Goal: Information Seeking & Learning: Check status

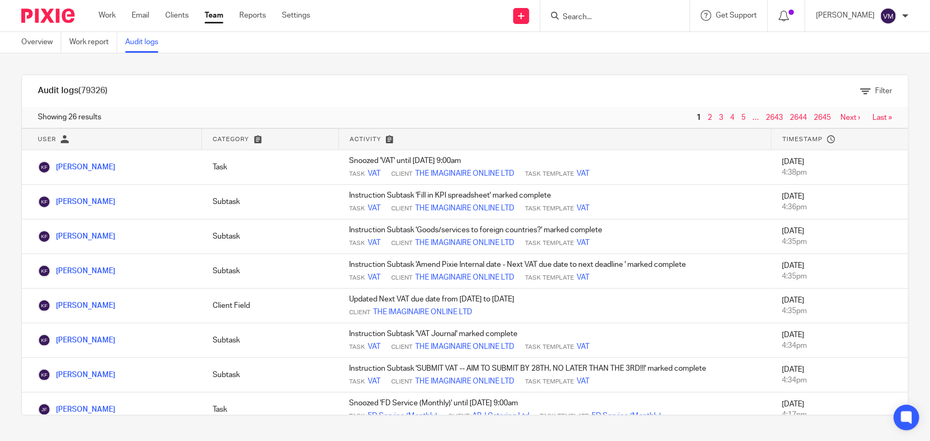
drag, startPoint x: 224, startPoint y: 21, endPoint x: 219, endPoint y: 18, distance: 5.8
click at [223, 21] on link "Team" at bounding box center [214, 15] width 19 height 11
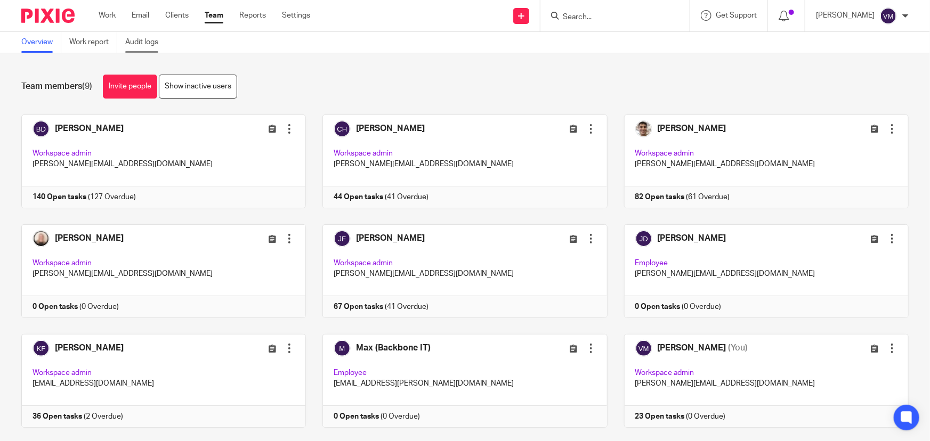
click at [155, 40] on link "Audit logs" at bounding box center [145, 42] width 41 height 21
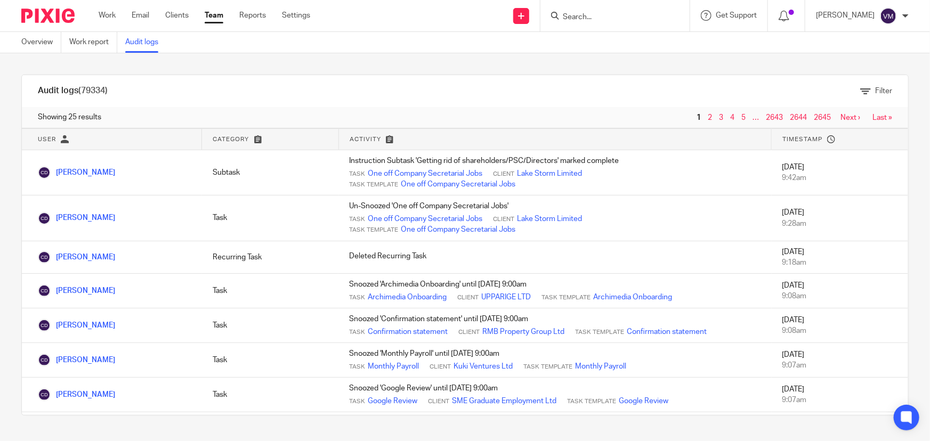
click at [603, 23] on div at bounding box center [614, 15] width 149 height 31
click at [603, 17] on input "Search" at bounding box center [610, 18] width 96 height 10
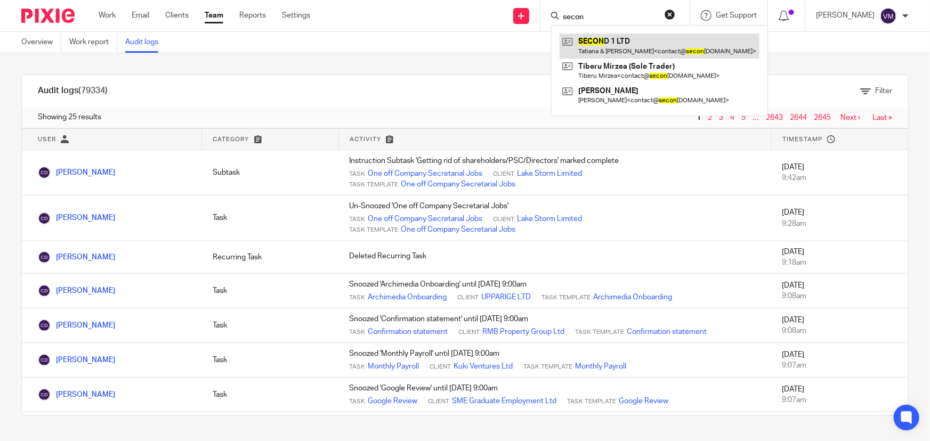
type input "secon"
click at [610, 46] on link at bounding box center [660, 46] width 200 height 25
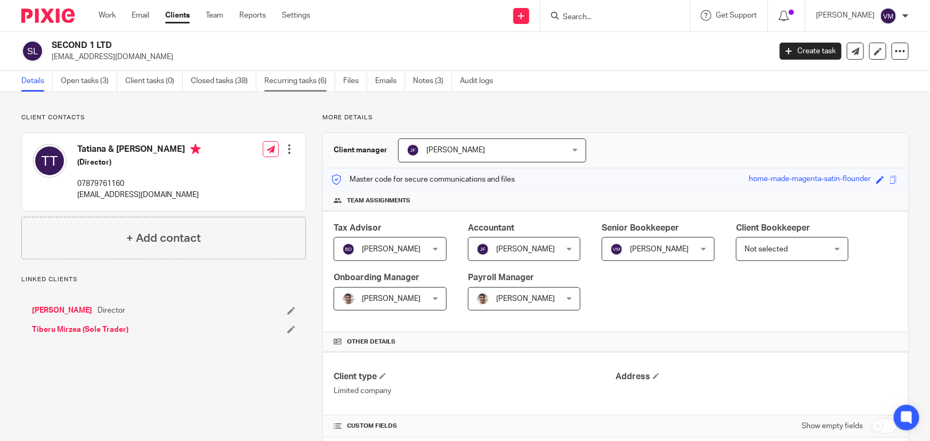
click at [308, 80] on link "Recurring tasks (6)" at bounding box center [299, 81] width 71 height 21
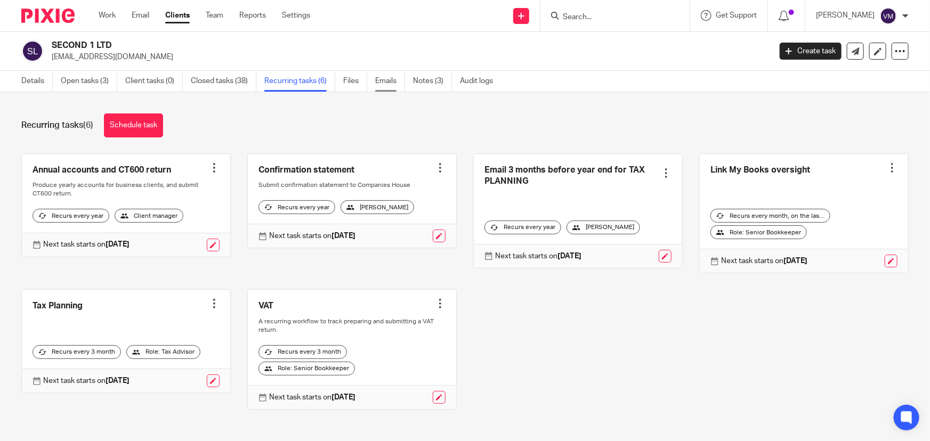
click at [380, 79] on link "Emails" at bounding box center [390, 81] width 30 height 21
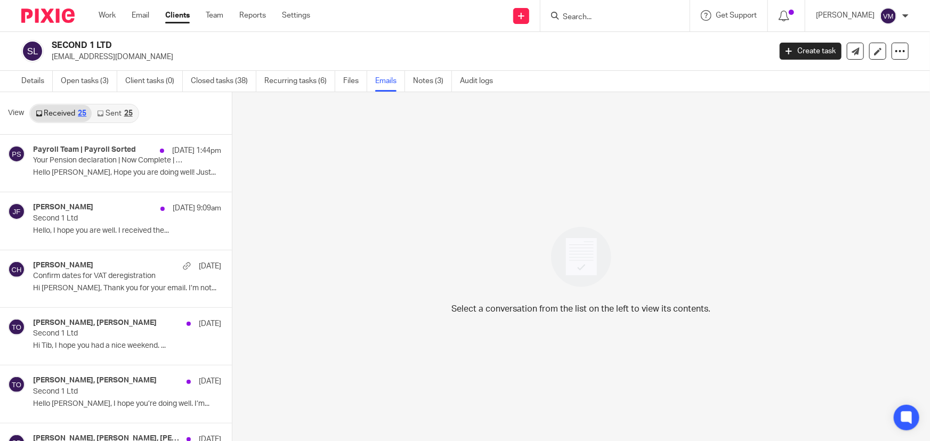
click at [110, 116] on link "Sent 25" at bounding box center [115, 113] width 46 height 17
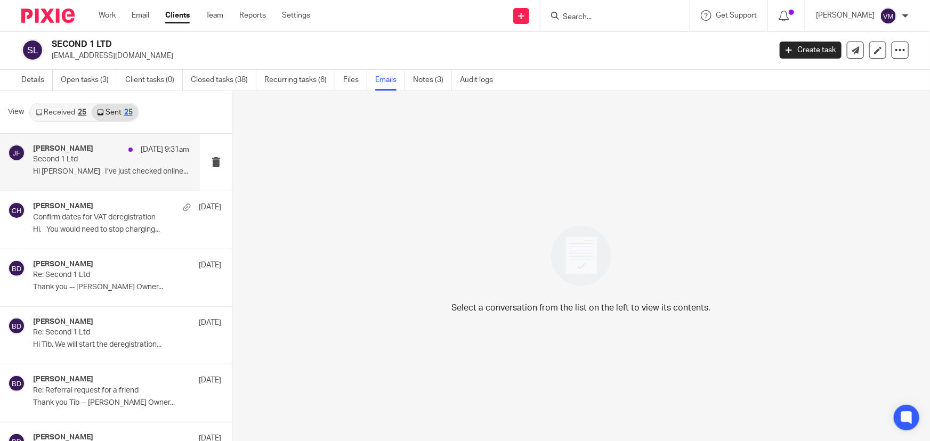
click at [85, 152] on div "[PERSON_NAME] [DATE] 9:31am" at bounding box center [111, 149] width 156 height 11
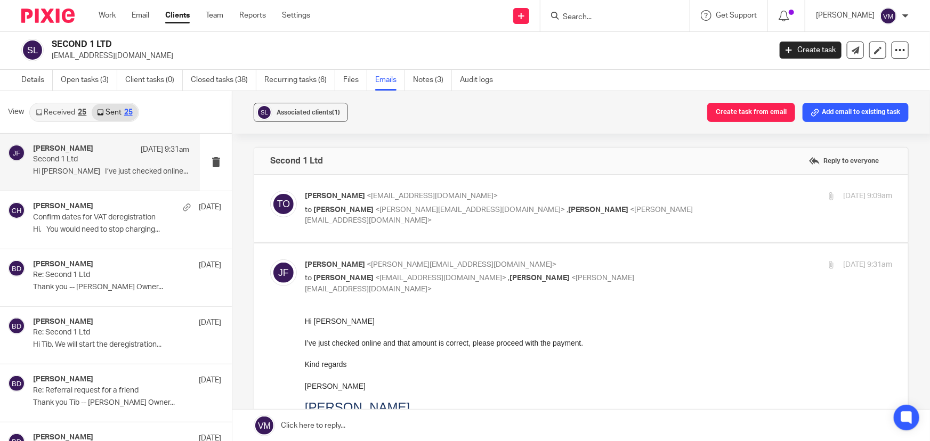
scroll to position [0, 0]
click at [694, 186] on label at bounding box center [581, 209] width 654 height 68
click at [270, 190] on input "checkbox" at bounding box center [270, 190] width 1 height 1
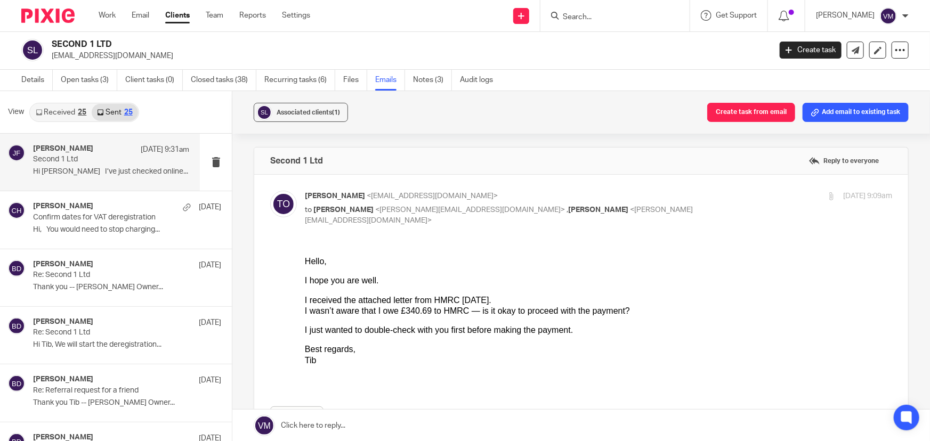
click at [694, 186] on label at bounding box center [581, 339] width 654 height 328
click at [270, 190] on input "checkbox" at bounding box center [270, 190] width 1 height 1
checkbox input "false"
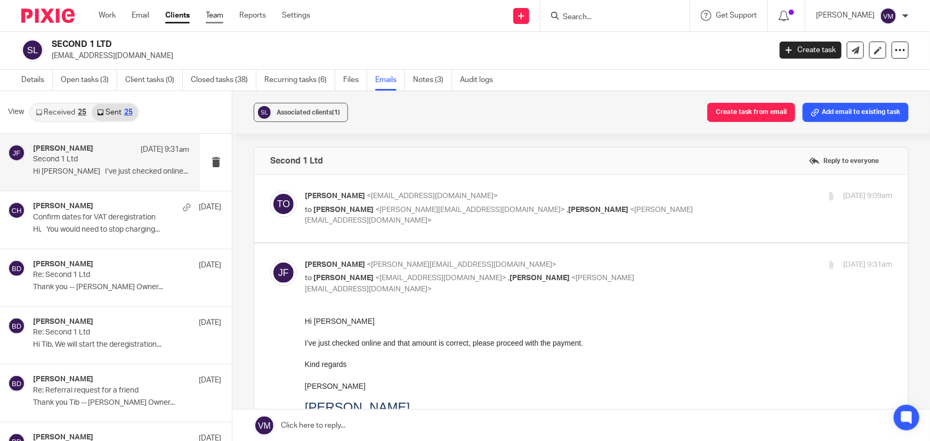
click at [213, 13] on link "Team" at bounding box center [215, 15] width 18 height 11
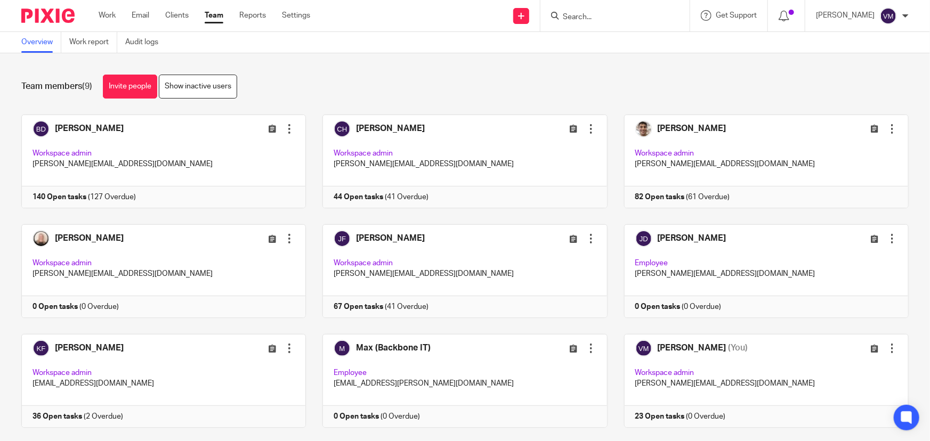
click at [607, 16] on input "Search" at bounding box center [610, 18] width 96 height 10
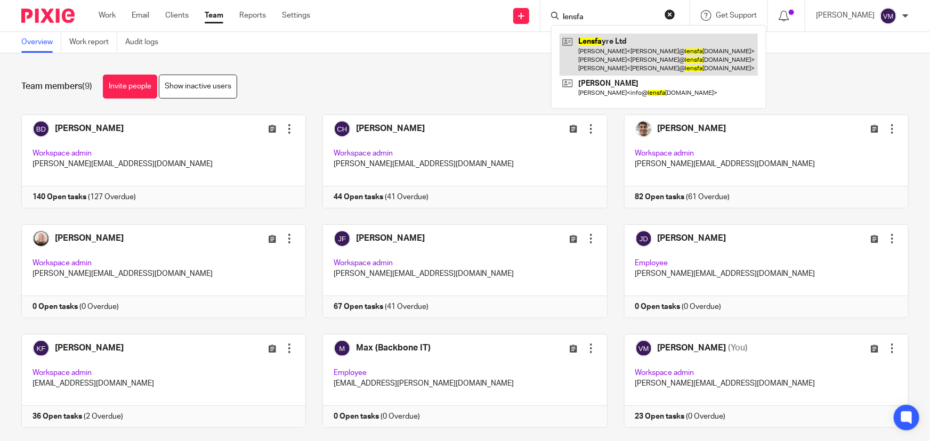
type input "lensfa"
click at [624, 43] on link at bounding box center [659, 55] width 198 height 42
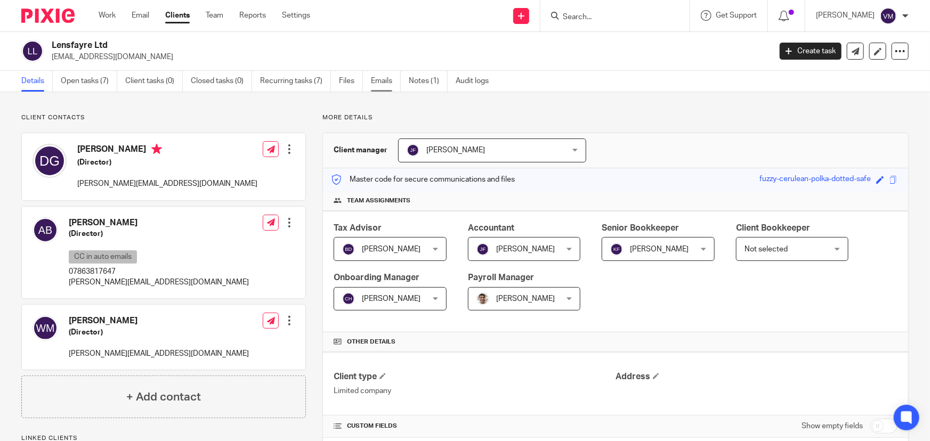
click at [388, 84] on link "Emails" at bounding box center [386, 81] width 30 height 21
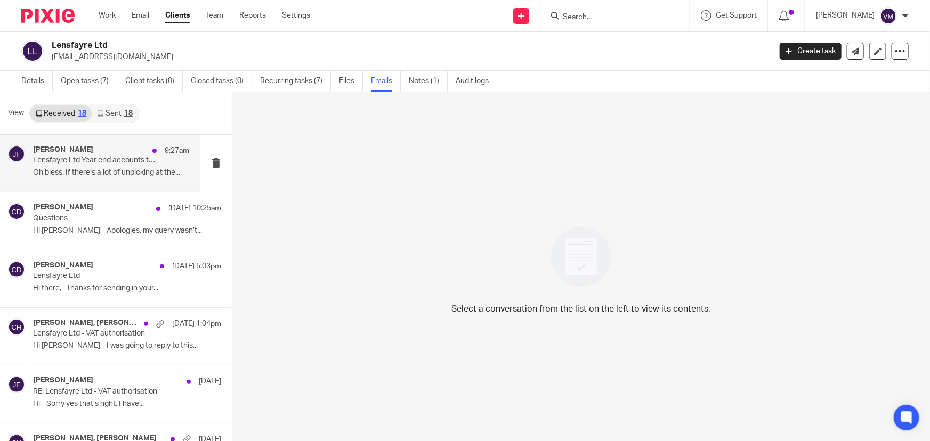
click at [72, 161] on p "Lensfayre Ltd Year end accounts to 31st December 2024" at bounding box center [95, 160] width 125 height 9
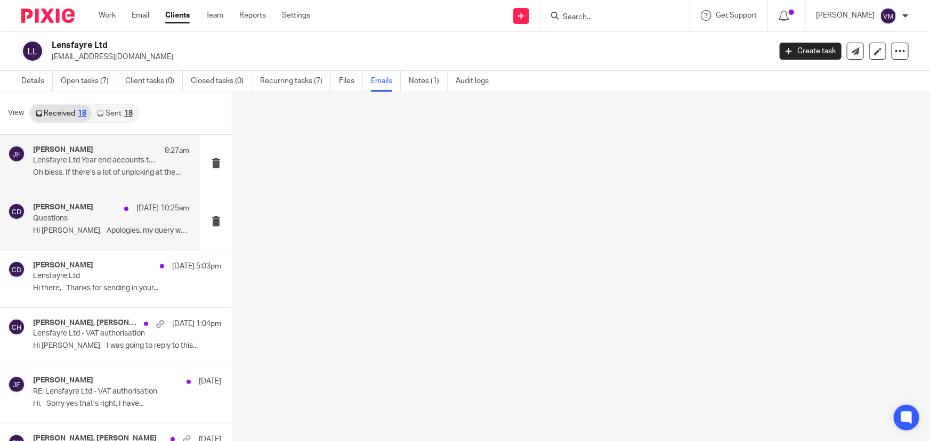
click at [41, 224] on div "Chris Demetriou 21 Aug 10:25am Questions Hi Chris, Apologies, my query wasn’t..." at bounding box center [111, 221] width 156 height 36
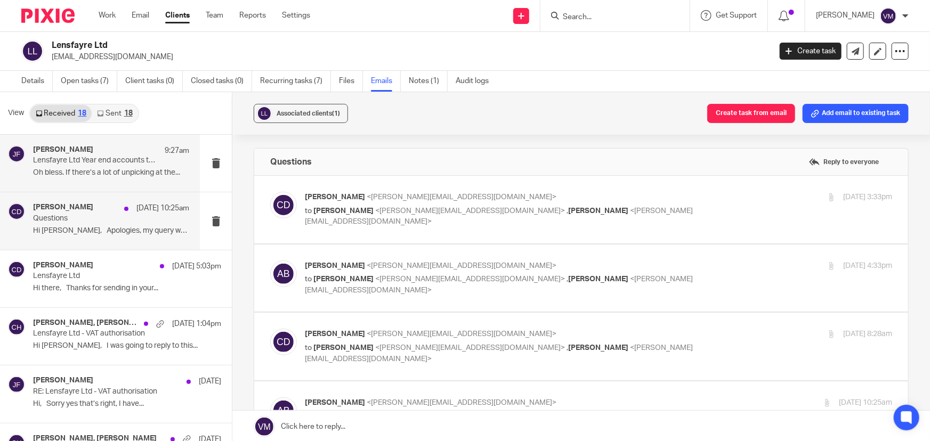
click at [54, 164] on p "Lensfayre Ltd Year end accounts to 31st December 2024" at bounding box center [95, 160] width 125 height 9
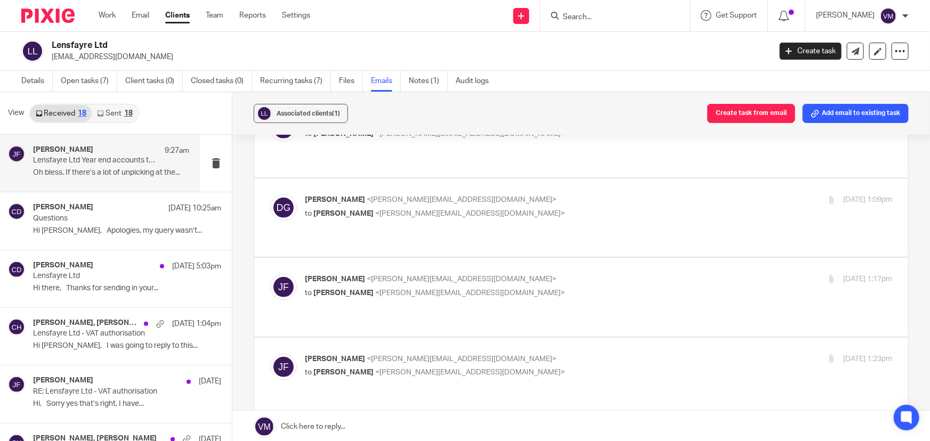
scroll to position [4339, 0]
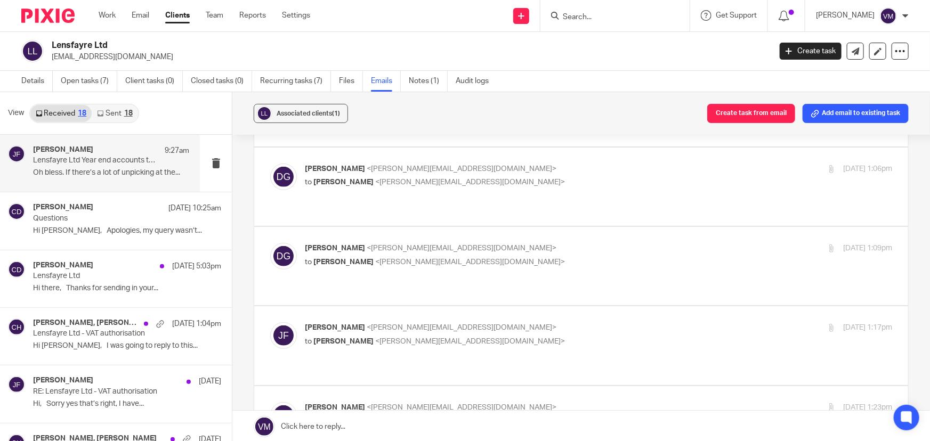
checkbox input "false"
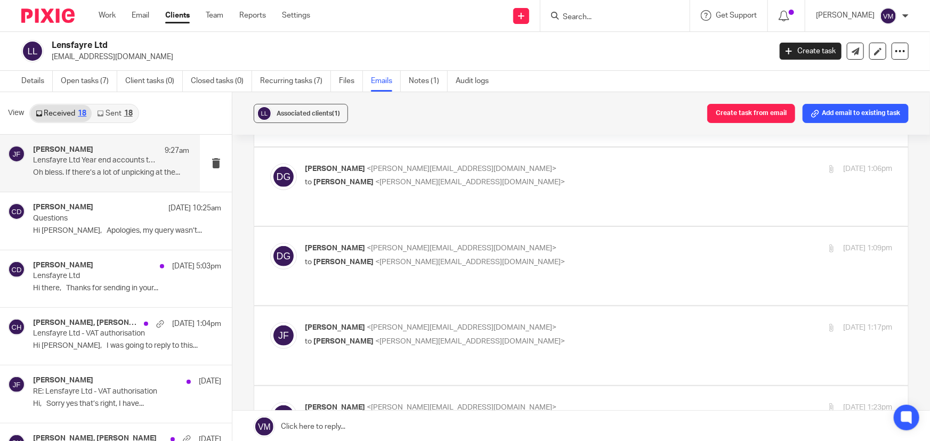
checkbox input "false"
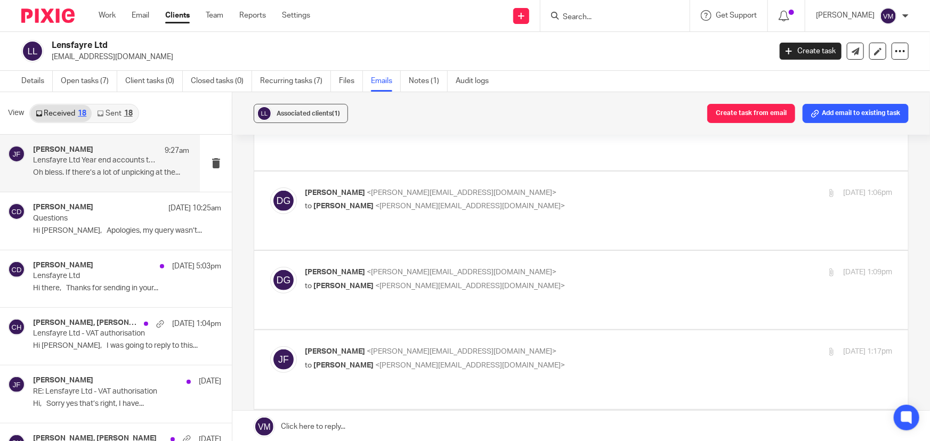
scroll to position [4290, 0]
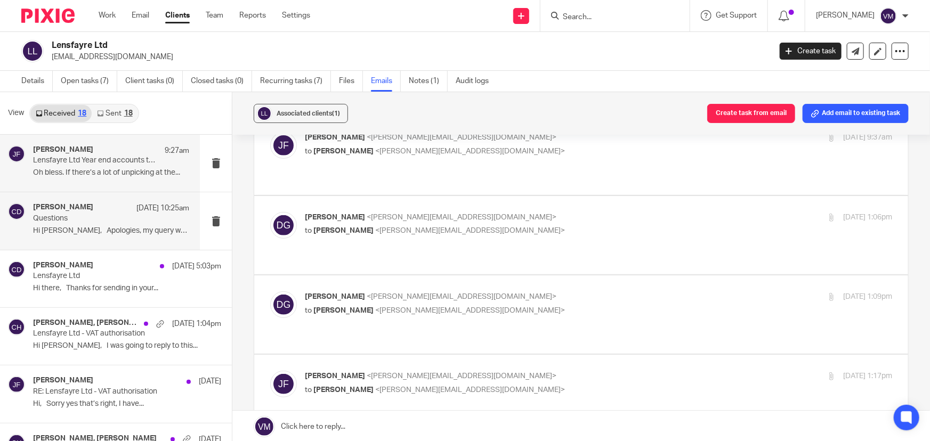
click at [98, 223] on p "Questions" at bounding box center [95, 218] width 125 height 9
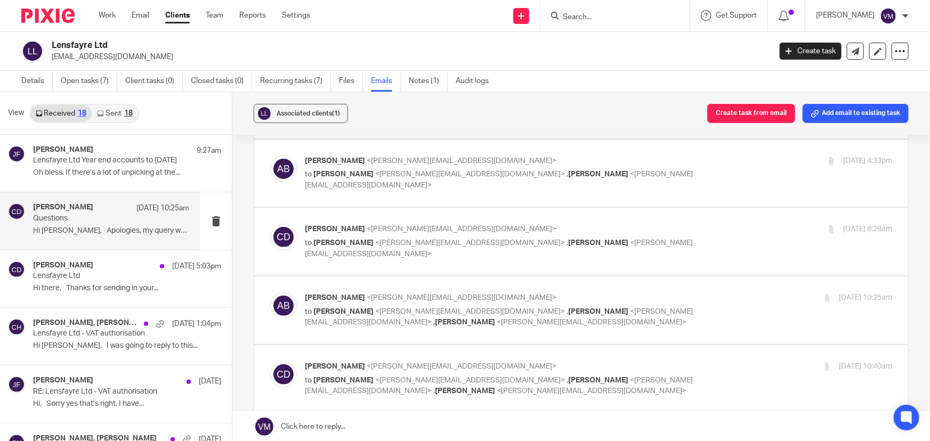
scroll to position [96, 0]
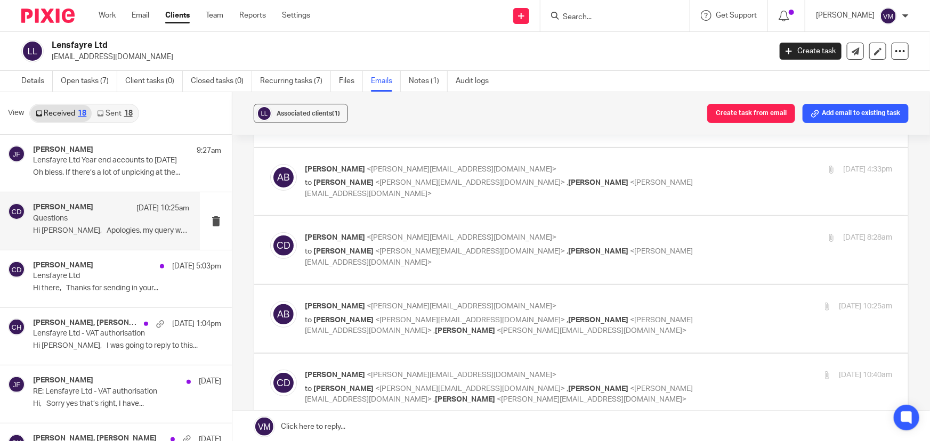
click at [696, 301] on div "21 Aug 2025 10:25am" at bounding box center [794, 306] width 196 height 11
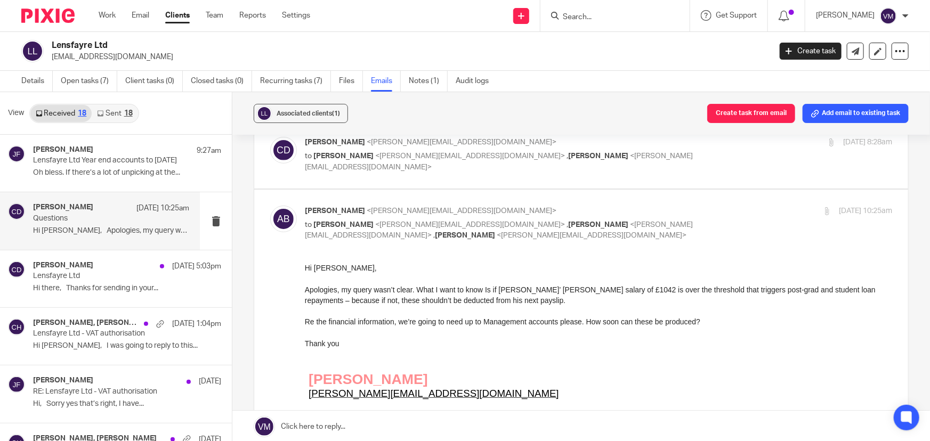
scroll to position [193, 0]
click at [656, 208] on p "Alecia Barnes <alecia@lensfayre.com>" at bounding box center [501, 209] width 392 height 11
checkbox input "false"
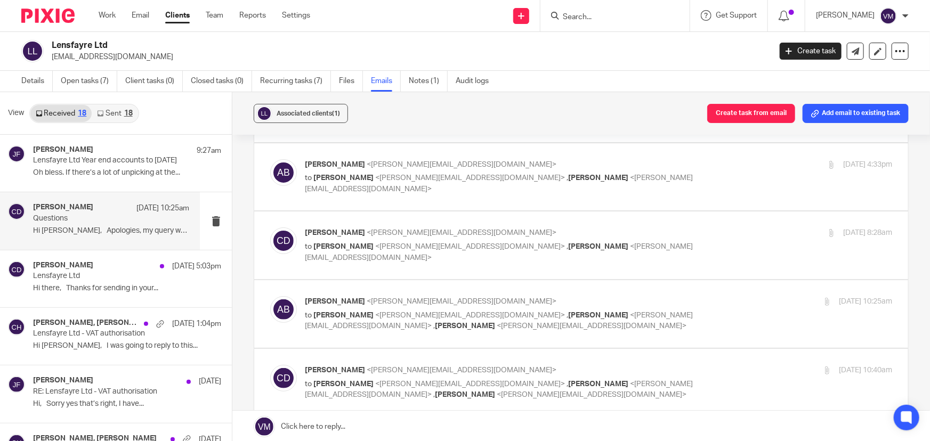
scroll to position [96, 0]
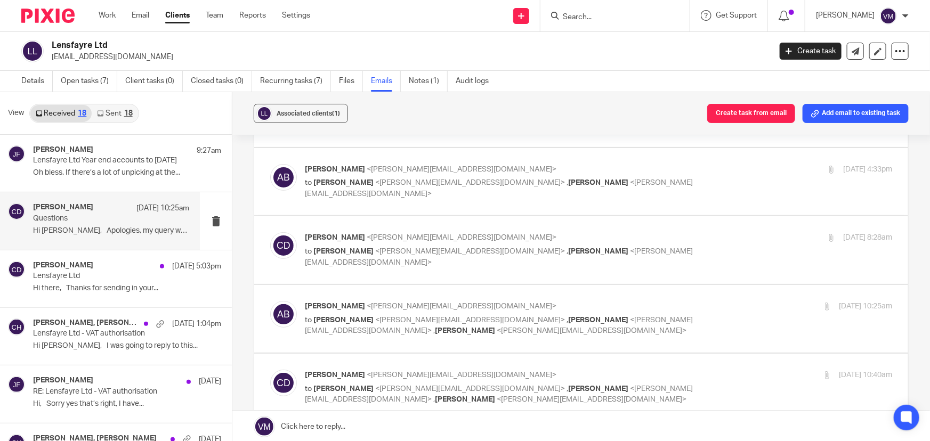
click at [694, 229] on label at bounding box center [581, 250] width 654 height 68
click at [270, 232] on input "checkbox" at bounding box center [270, 232] width 1 height 1
checkbox input "true"
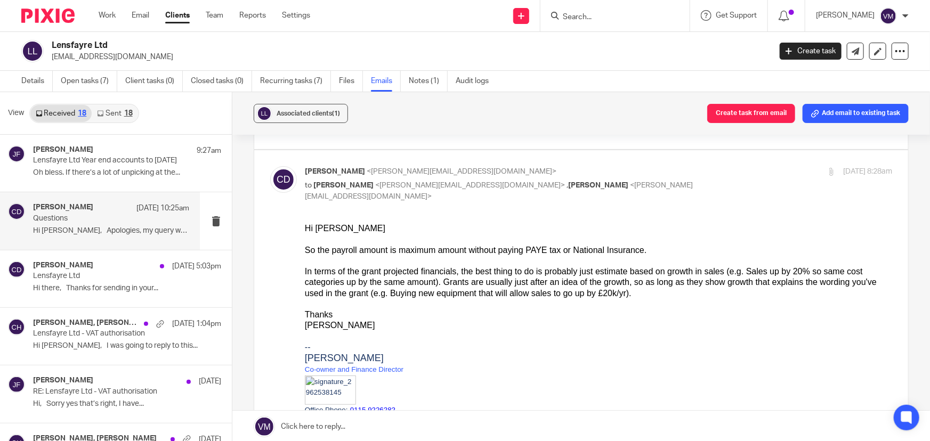
scroll to position [193, 0]
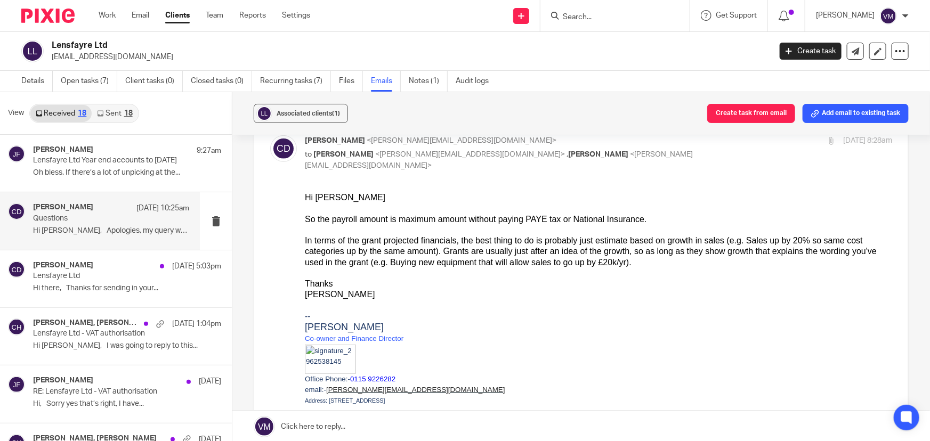
click at [111, 112] on link "Sent 18" at bounding box center [115, 113] width 46 height 17
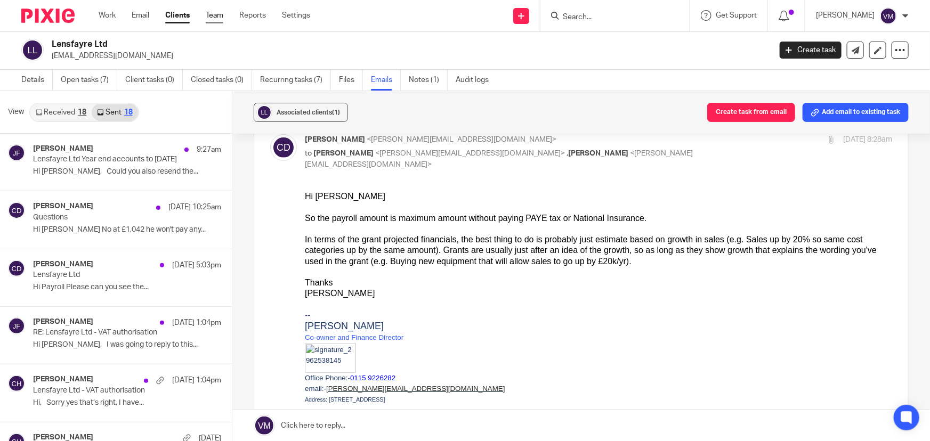
click at [216, 15] on link "Team" at bounding box center [215, 15] width 18 height 11
